Goal: Information Seeking & Learning: Learn about a topic

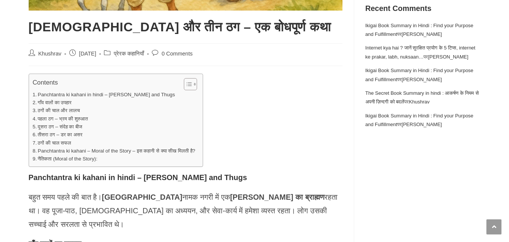
scroll to position [452, 0]
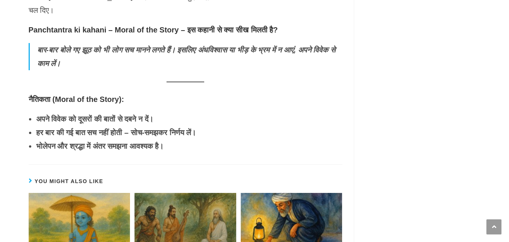
scroll to position [1060, 0]
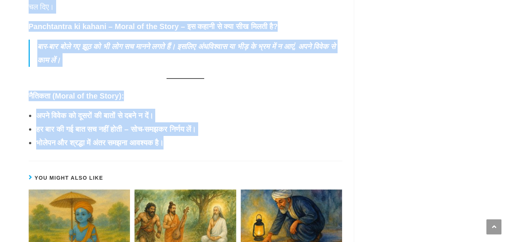
drag, startPoint x: 30, startPoint y: 9, endPoint x: 214, endPoint y: 90, distance: 201.4
copy div "Panchtantra ki kahani in hindi – Brahman and Thugs बहुत समय पहले की बात है। काश…"
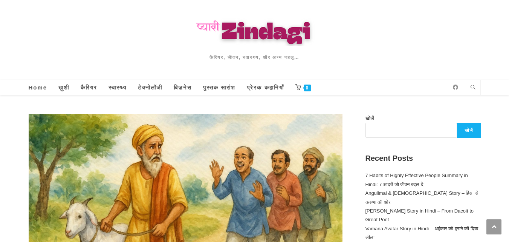
scroll to position [4, 0]
